Goal: Task Accomplishment & Management: Use online tool/utility

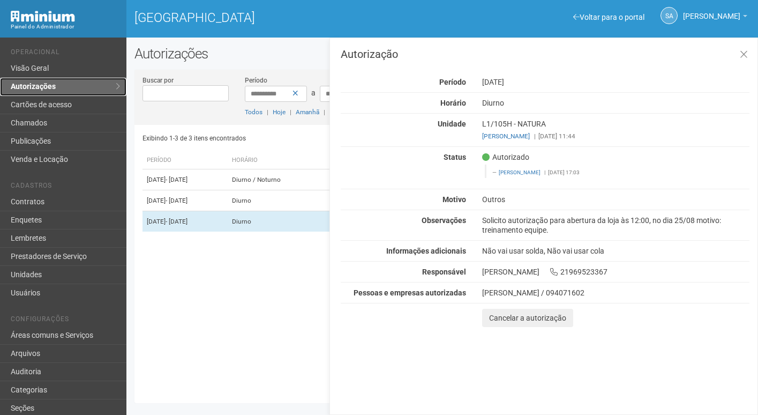
click at [51, 89] on link "Autorizações" at bounding box center [63, 87] width 126 height 18
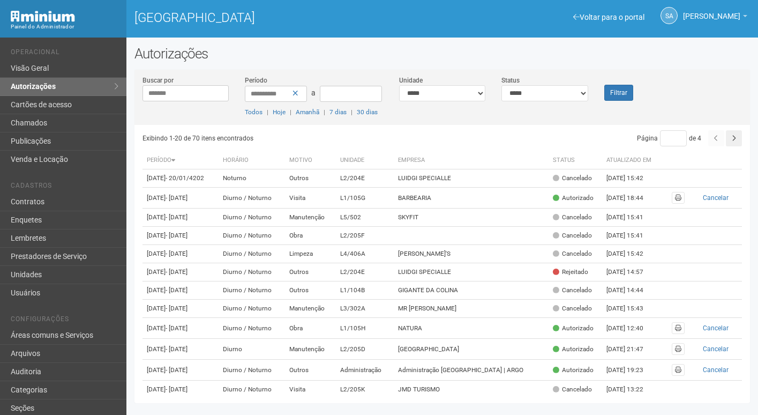
type input "********"
click at [604, 85] on button "Filtrar" at bounding box center [618, 93] width 29 height 16
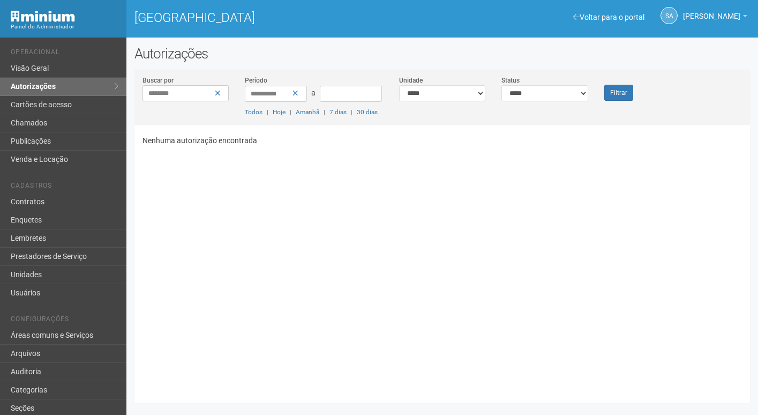
click at [604, 85] on button "Filtrar" at bounding box center [618, 93] width 29 height 16
